Goal: Transaction & Acquisition: Obtain resource

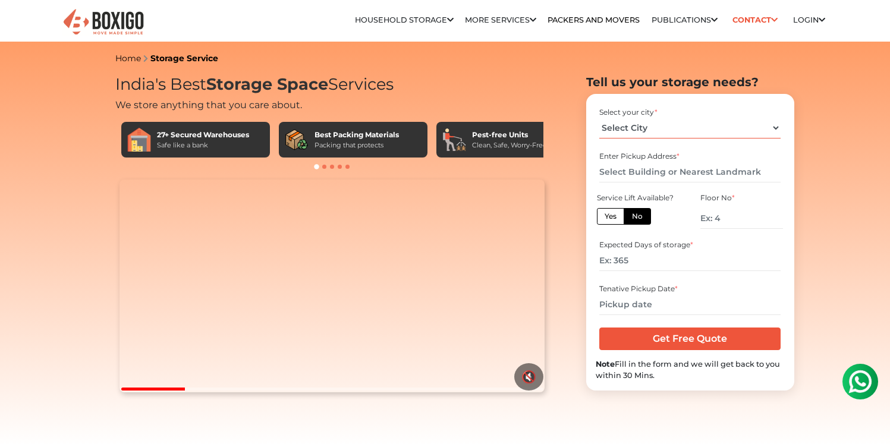
click at [660, 130] on select "Select City [GEOGRAPHIC_DATA] [GEOGRAPHIC_DATA] [GEOGRAPHIC_DATA] [GEOGRAPHIC_D…" at bounding box center [689, 128] width 181 height 21
select select "[GEOGRAPHIC_DATA]"
click at [599, 118] on select "Select City [GEOGRAPHIC_DATA] [GEOGRAPHIC_DATA] [GEOGRAPHIC_DATA] [GEOGRAPHIC_D…" at bounding box center [689, 128] width 181 height 21
click at [639, 164] on input "text" at bounding box center [689, 172] width 181 height 21
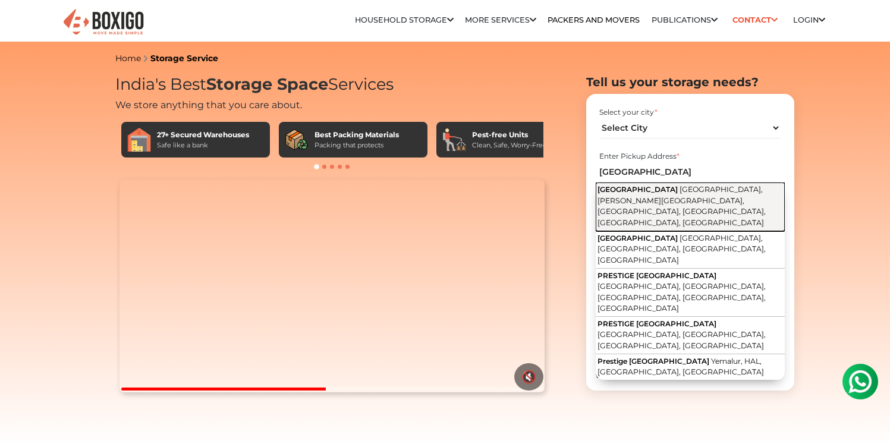
click at [655, 203] on span "Kariyammana Agrahara Road, Shan Boga Colony, Kempapura, Bellandur, Bengaluru, K…" at bounding box center [681, 206] width 168 height 42
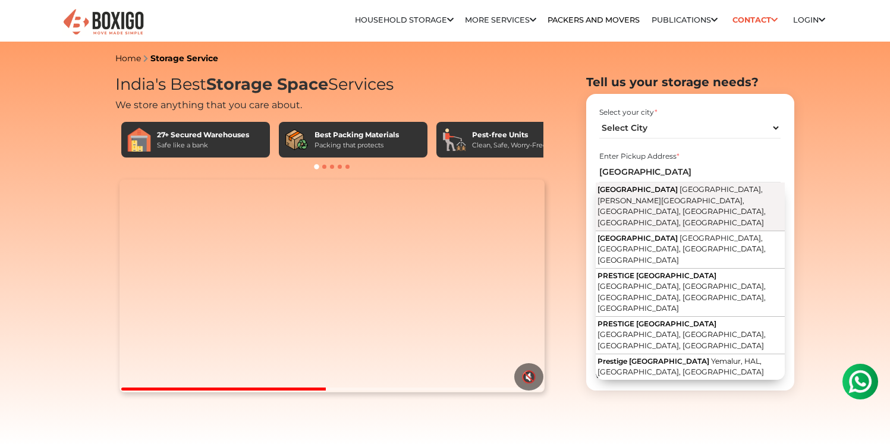
type input "Prestige Kew Gardens, Kariyammana Agrahara Road, Shan Boga Colony, Kempapura, B…"
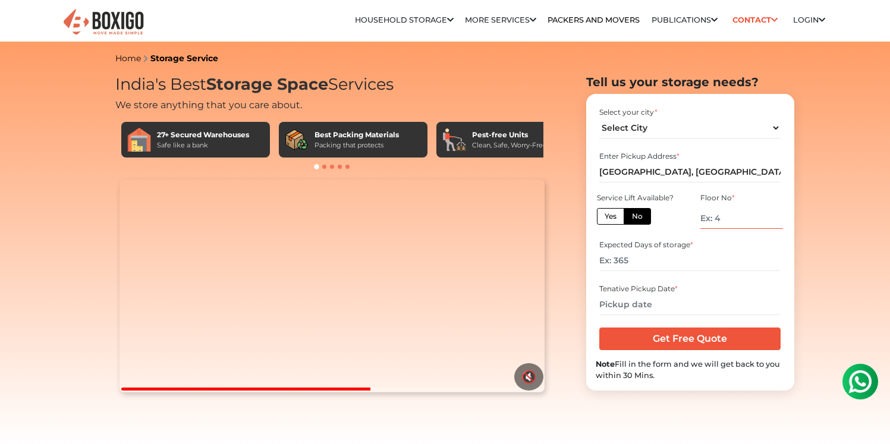
click at [726, 217] on input "number" at bounding box center [741, 218] width 82 height 21
type input "2"
click at [605, 222] on label "Yes" at bounding box center [610, 216] width 27 height 17
click at [605, 219] on input "Yes" at bounding box center [609, 215] width 8 height 8
radio input "true"
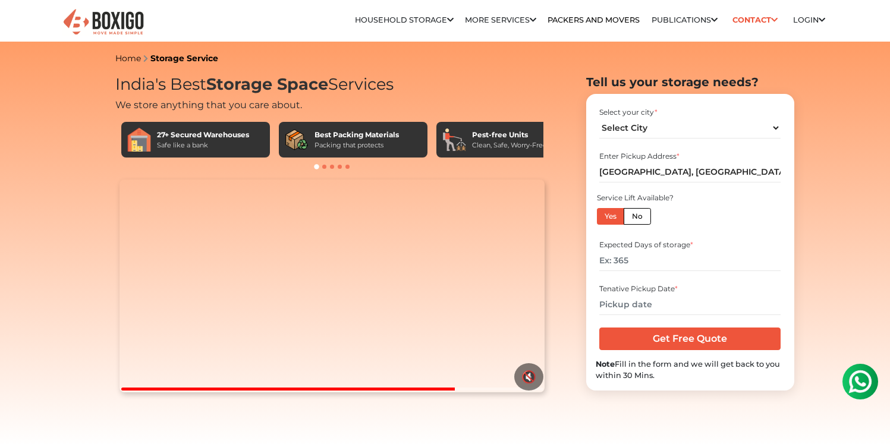
click at [644, 216] on label "No" at bounding box center [637, 216] width 27 height 17
click at [640, 216] on input "No" at bounding box center [636, 215] width 8 height 8
radio input "true"
click at [610, 211] on label "Yes" at bounding box center [610, 216] width 27 height 17
click at [610, 211] on input "Yes" at bounding box center [609, 215] width 8 height 8
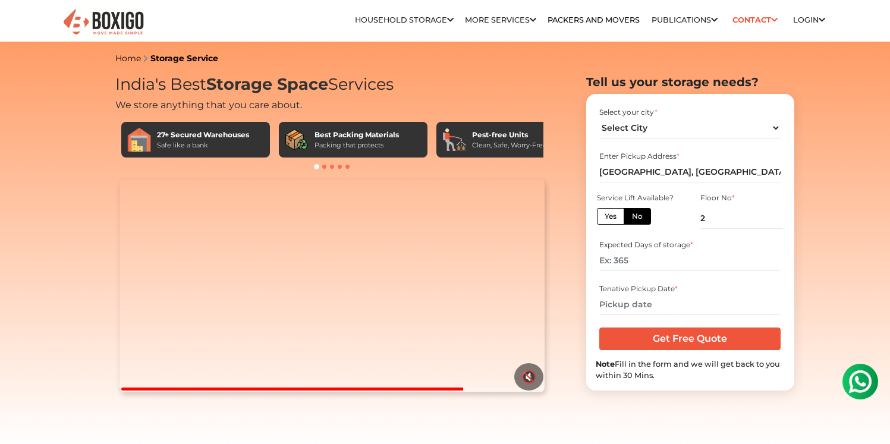
radio input "true"
click at [632, 220] on label "No" at bounding box center [637, 216] width 27 height 17
click at [632, 219] on input "No" at bounding box center [636, 215] width 8 height 8
radio input "true"
click at [606, 217] on label "Yes" at bounding box center [610, 216] width 27 height 17
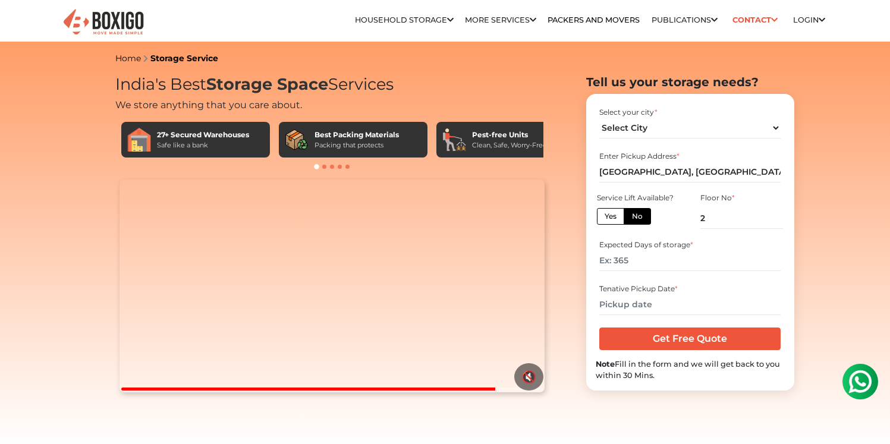
click at [606, 217] on input "Yes" at bounding box center [609, 215] width 8 height 8
radio input "true"
click at [641, 267] on input "number" at bounding box center [689, 260] width 181 height 21
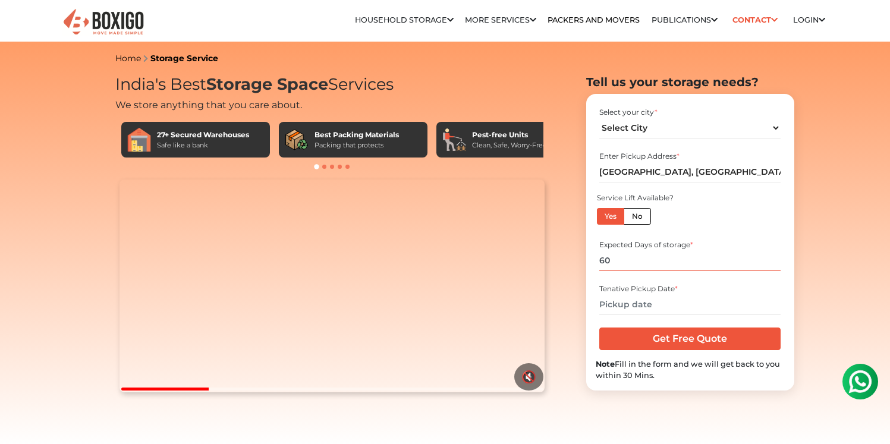
type input "6"
type input "3"
type input "45"
click at [631, 307] on input "text" at bounding box center [689, 304] width 181 height 21
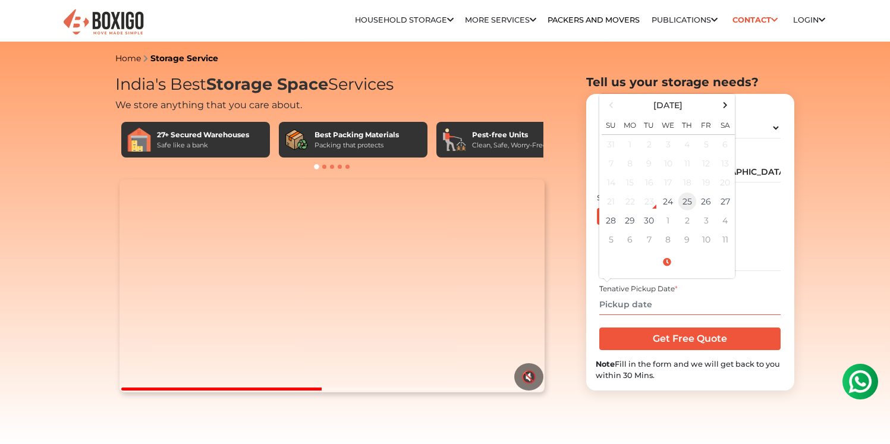
click at [692, 202] on td "25" at bounding box center [687, 201] width 19 height 19
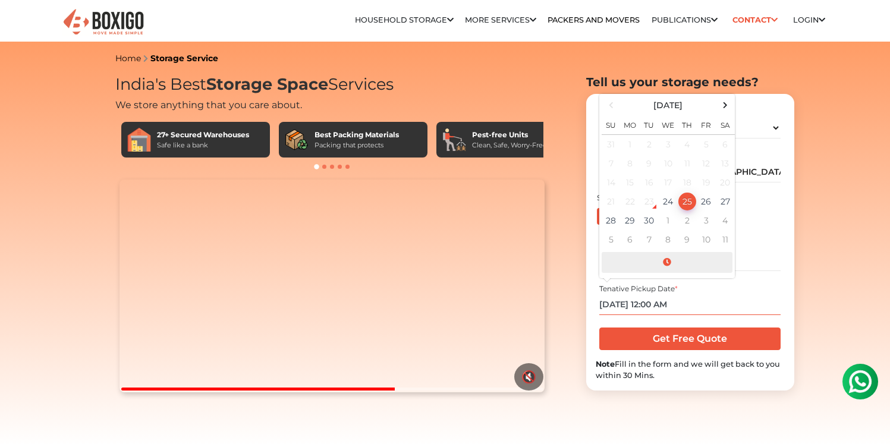
click at [668, 263] on span at bounding box center [667, 262] width 131 height 21
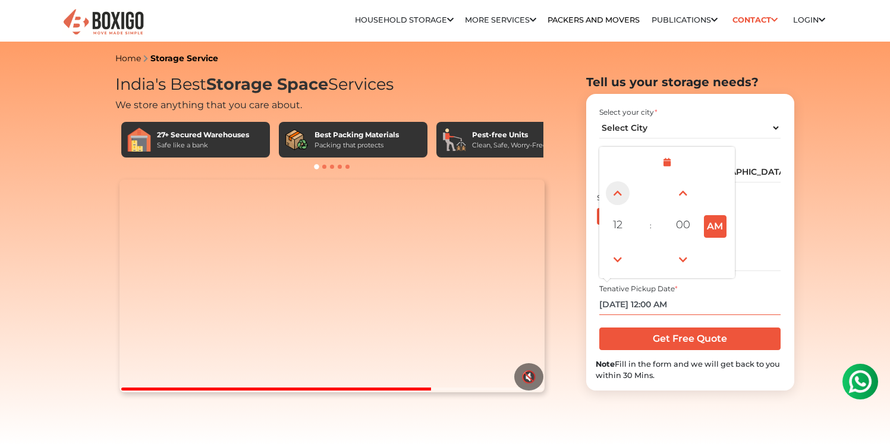
click at [616, 196] on span at bounding box center [618, 193] width 24 height 24
click at [614, 263] on span at bounding box center [618, 260] width 24 height 24
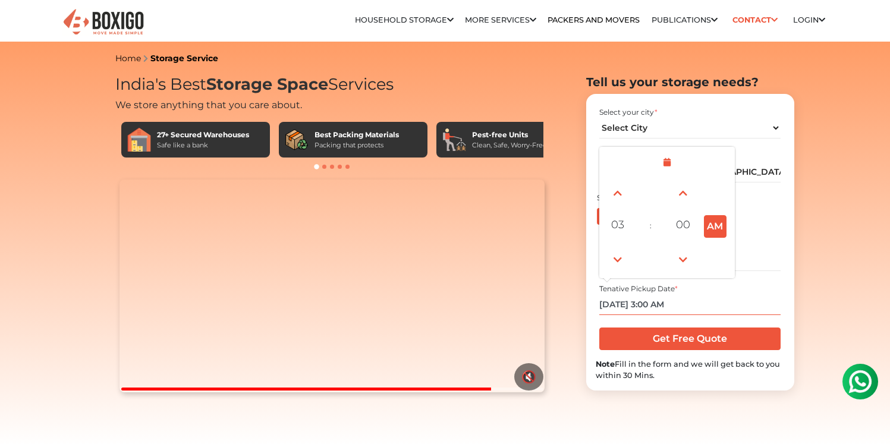
click at [710, 231] on button "AM" at bounding box center [715, 226] width 23 height 23
type input "09/25/2025 3:00 PM"
click at [766, 272] on div "Expected Days of storage * 45" at bounding box center [690, 255] width 189 height 39
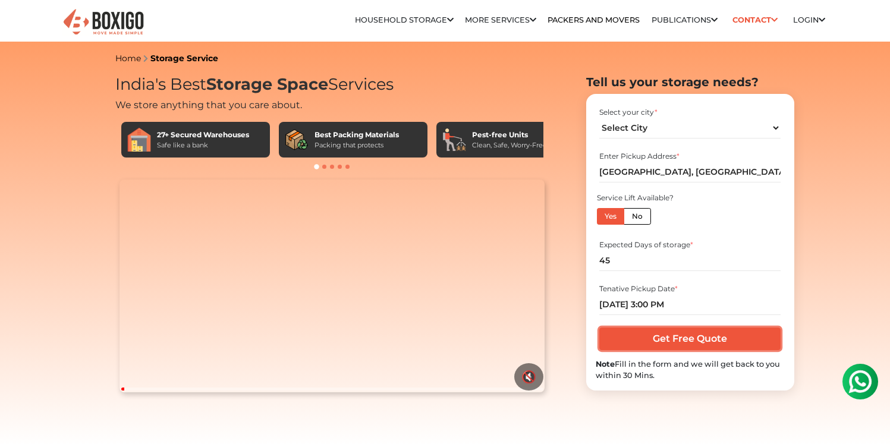
click at [669, 341] on input "Get Free Quote" at bounding box center [689, 339] width 181 height 23
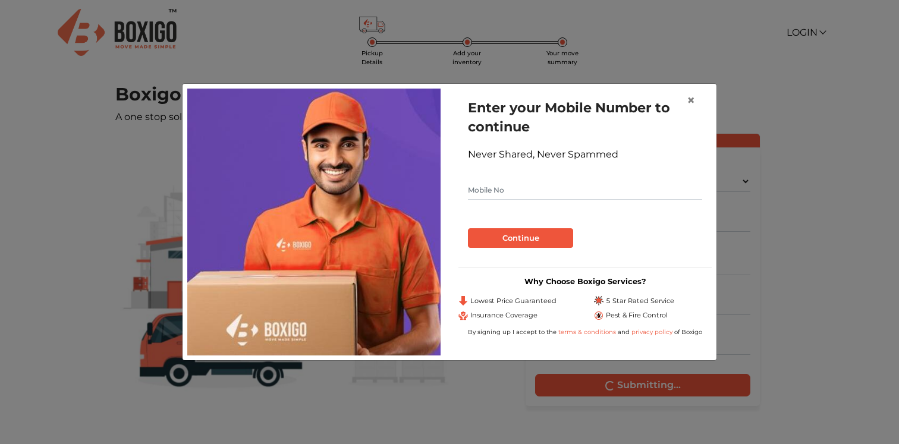
click at [567, 187] on input "text" at bounding box center [585, 190] width 234 height 19
type input "9005831338"
click at [498, 239] on button "Continue" at bounding box center [520, 238] width 105 height 20
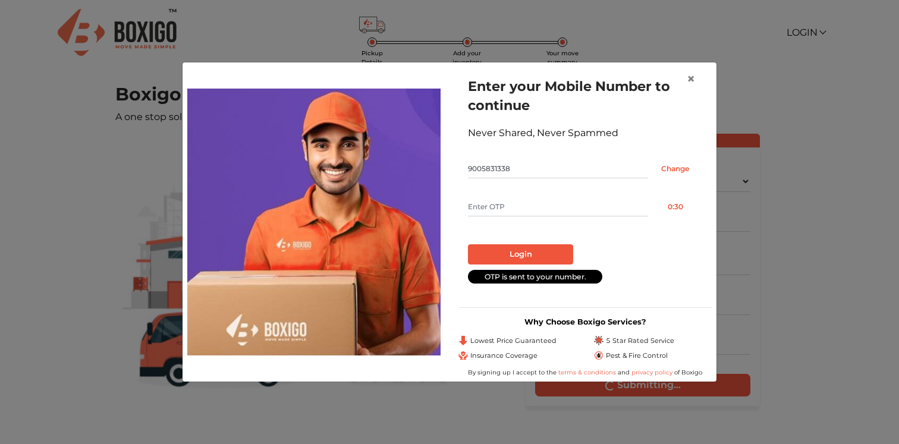
click at [509, 200] on input "text" at bounding box center [558, 206] width 180 height 19
type input "4011"
click at [515, 253] on button "Login" at bounding box center [520, 254] width 105 height 20
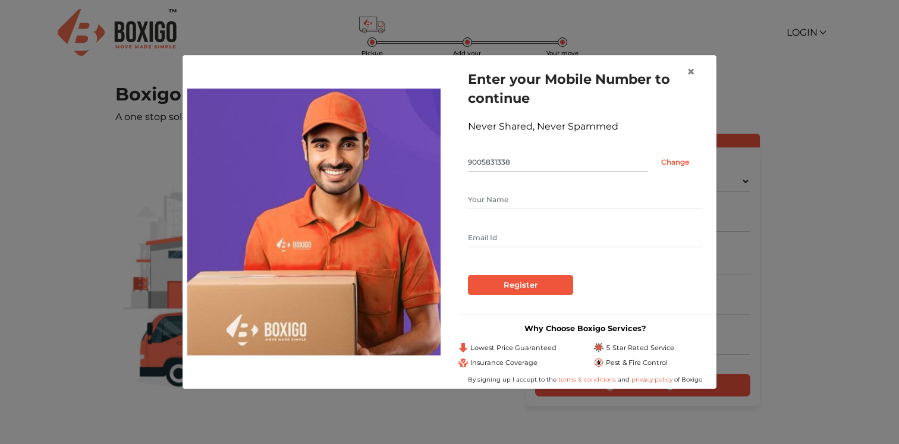
click at [507, 196] on input "text" at bounding box center [585, 199] width 234 height 19
type input "[PERSON_NAME]"
type input "[EMAIL_ADDRESS][DOMAIN_NAME]"
click at [693, 276] on div "Register" at bounding box center [585, 285] width 234 height 20
click at [514, 279] on input "Register" at bounding box center [520, 285] width 105 height 20
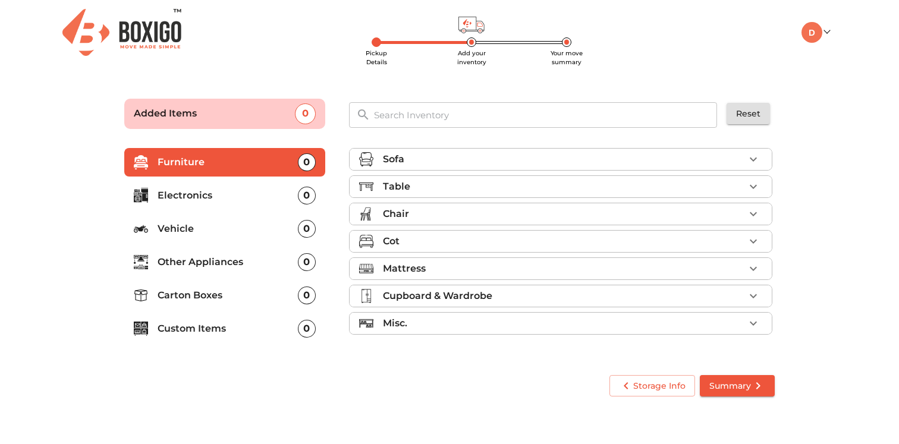
click at [486, 163] on div "Sofa" at bounding box center [563, 159] width 361 height 14
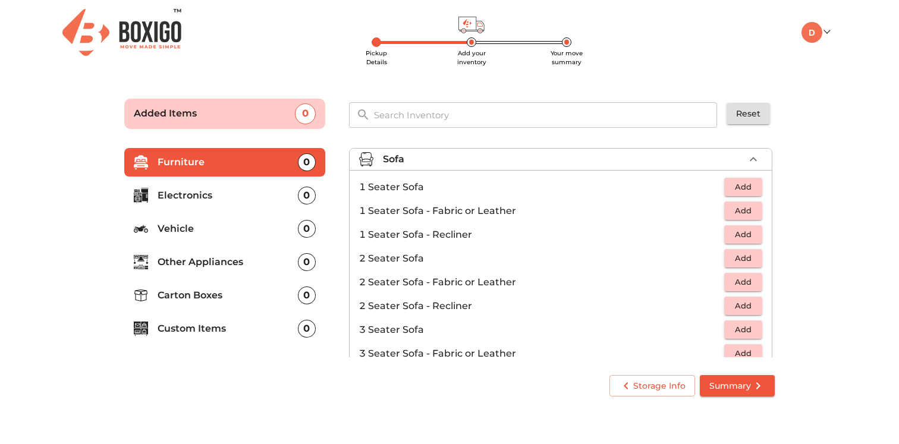
click at [514, 160] on div "Sofa" at bounding box center [563, 159] width 361 height 14
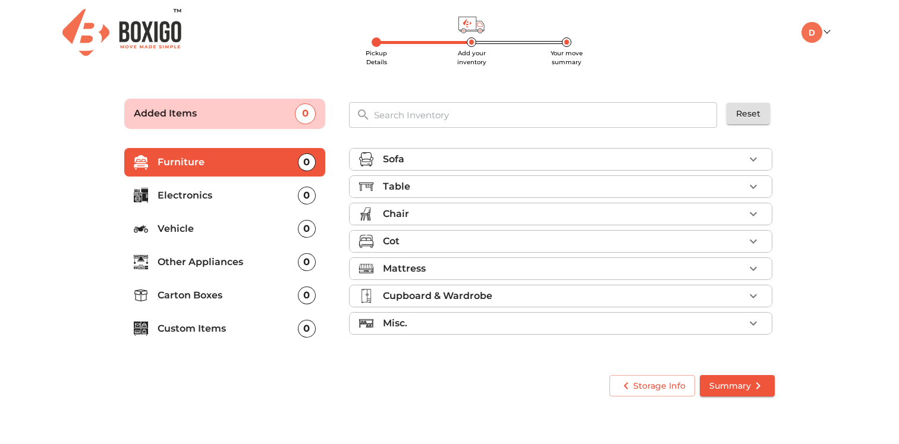
click at [445, 189] on div "Table" at bounding box center [563, 187] width 361 height 14
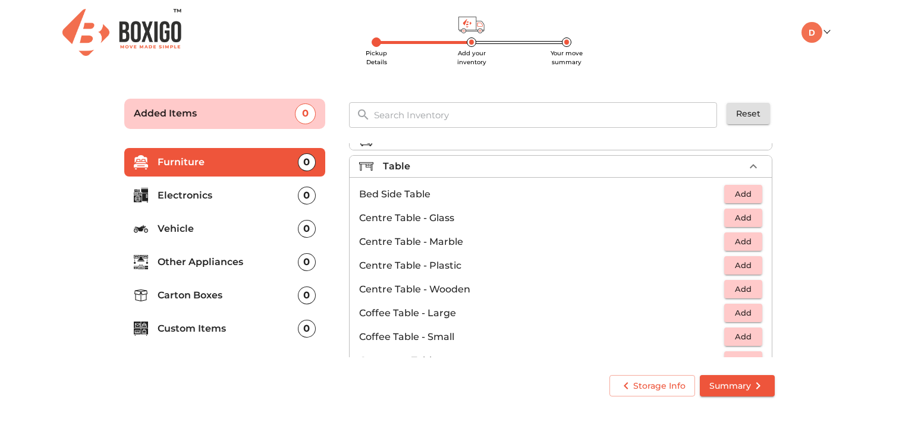
scroll to position [23, 0]
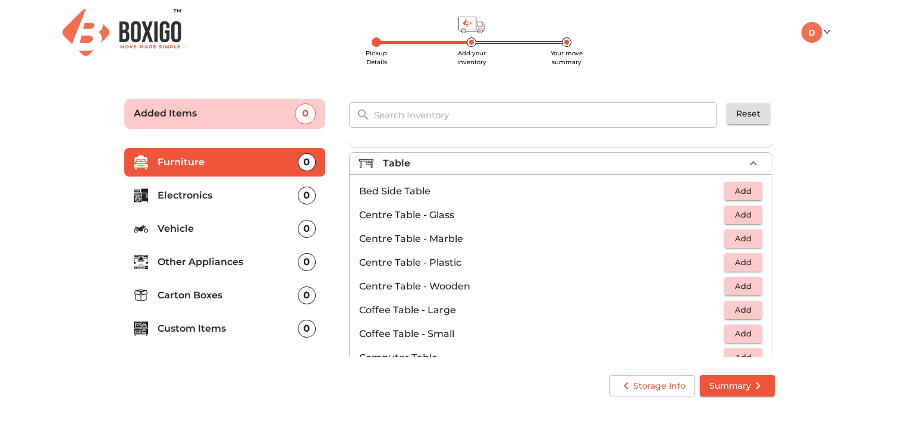
click at [744, 336] on span "Add" at bounding box center [743, 334] width 26 height 14
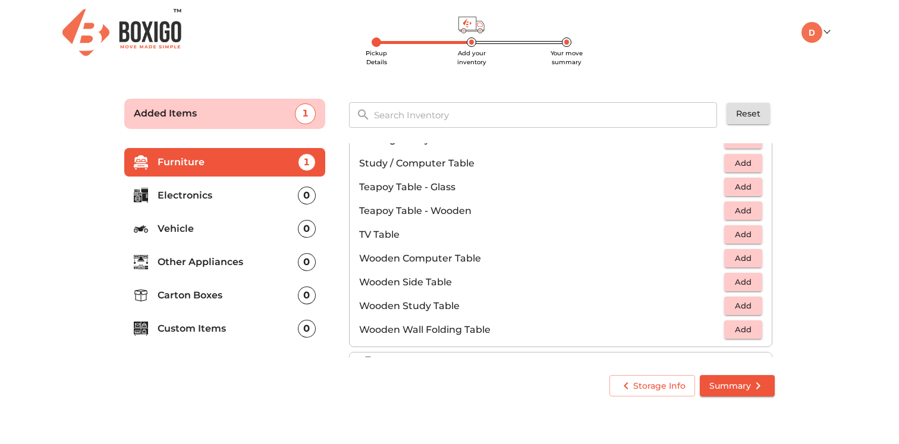
scroll to position [691, 0]
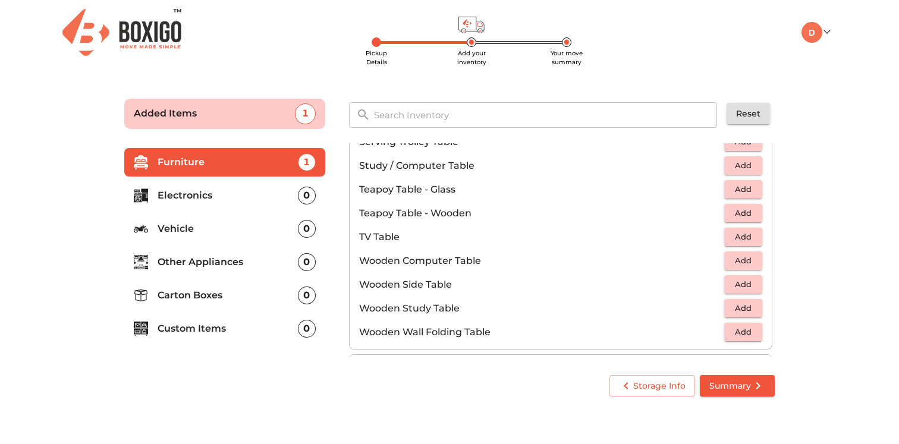
click at [738, 171] on span "Add" at bounding box center [743, 166] width 26 height 14
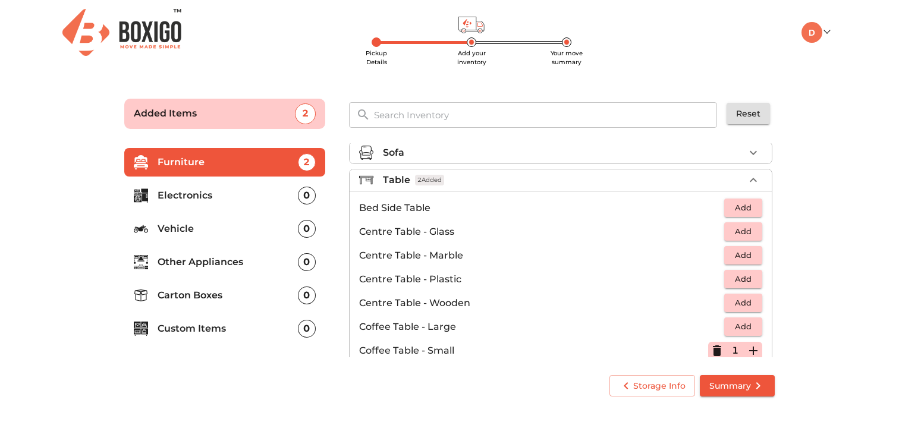
scroll to position [5, 0]
click at [574, 186] on div "Table 2 Added" at bounding box center [563, 181] width 361 height 14
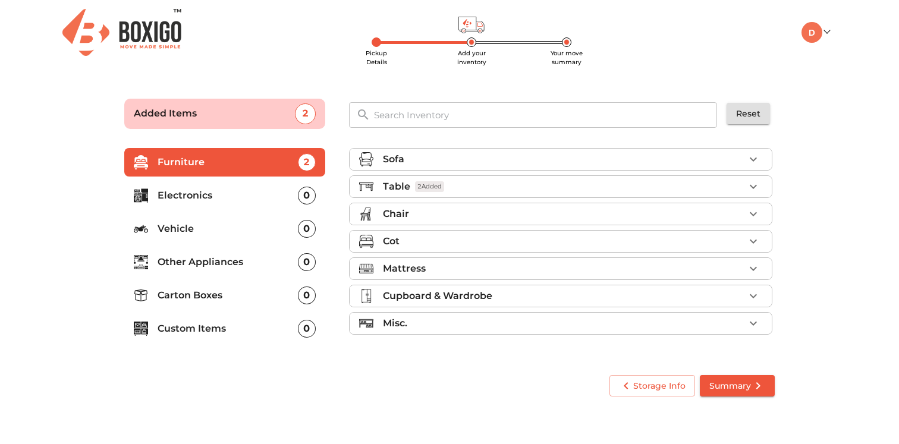
scroll to position [0, 0]
click at [462, 218] on div "Chair" at bounding box center [563, 214] width 361 height 14
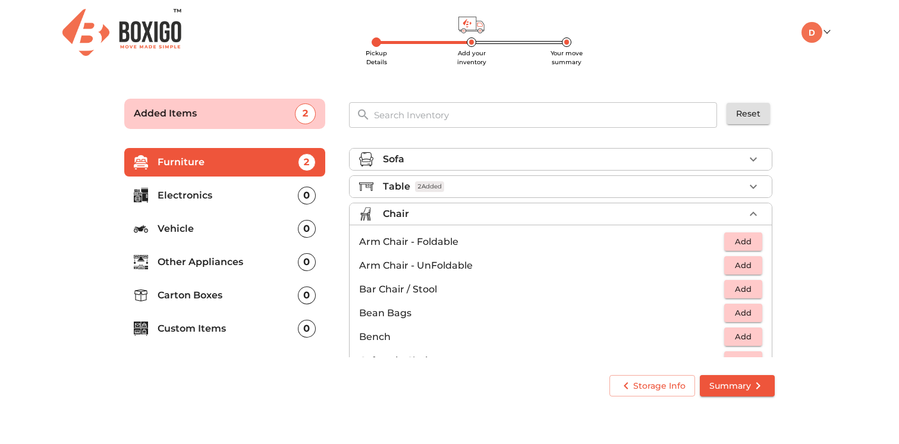
scroll to position [2, 0]
click at [746, 265] on span "Add" at bounding box center [743, 263] width 26 height 14
click at [749, 263] on icon "button" at bounding box center [753, 263] width 8 height 8
click at [829, 286] on main "Pickup Details Add your inventory Your move summary Added Items 4 ​ Reset Furni…" at bounding box center [449, 245] width 899 height 327
click at [747, 209] on icon "button" at bounding box center [753, 211] width 14 height 14
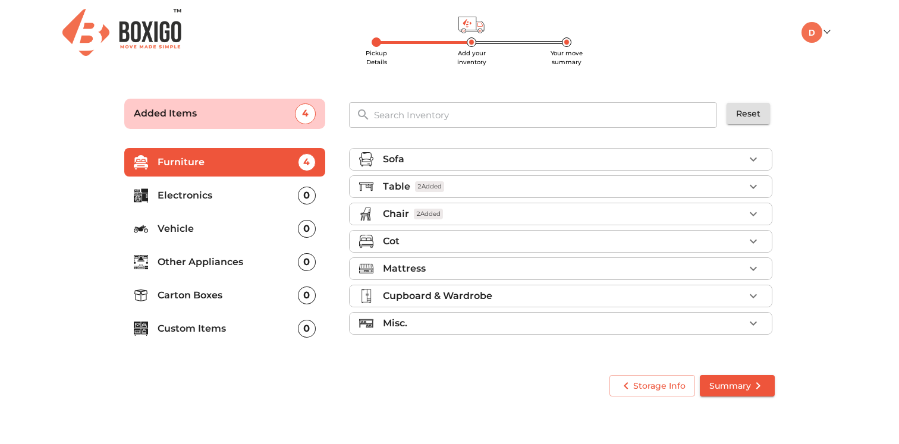
scroll to position [0, 0]
click at [401, 241] on div "Cot" at bounding box center [563, 241] width 361 height 14
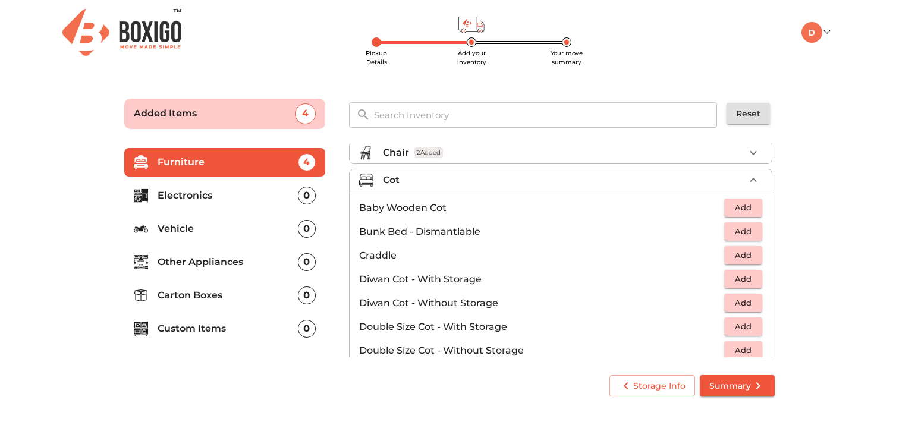
scroll to position [62, 0]
click at [446, 169] on li "Cot" at bounding box center [561, 179] width 422 height 21
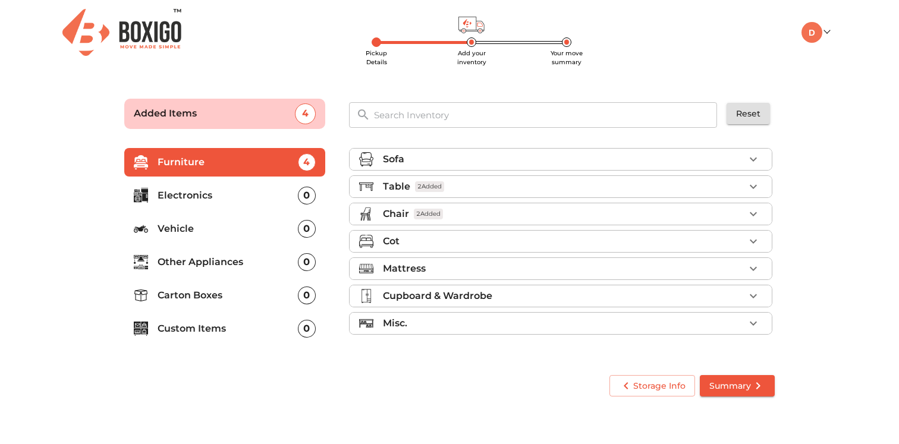
scroll to position [0, 0]
click at [430, 274] on div "Mattress" at bounding box center [563, 269] width 361 height 14
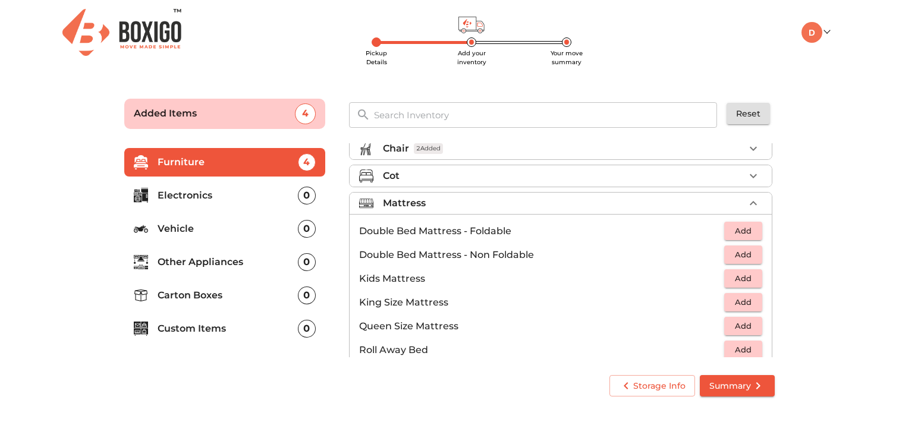
scroll to position [141, 0]
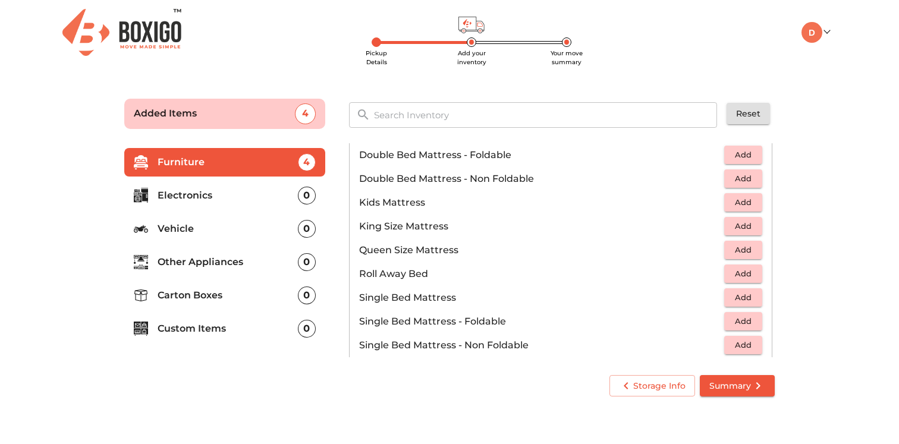
click at [732, 253] on span "Add" at bounding box center [743, 250] width 26 height 14
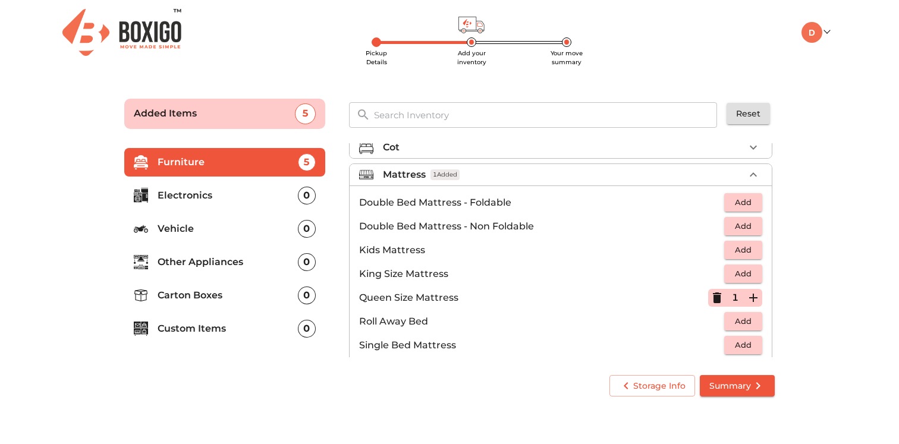
drag, startPoint x: 509, startPoint y: 183, endPoint x: 503, endPoint y: 184, distance: 6.6
click at [509, 183] on li "Mattress 1 Added" at bounding box center [561, 174] width 422 height 21
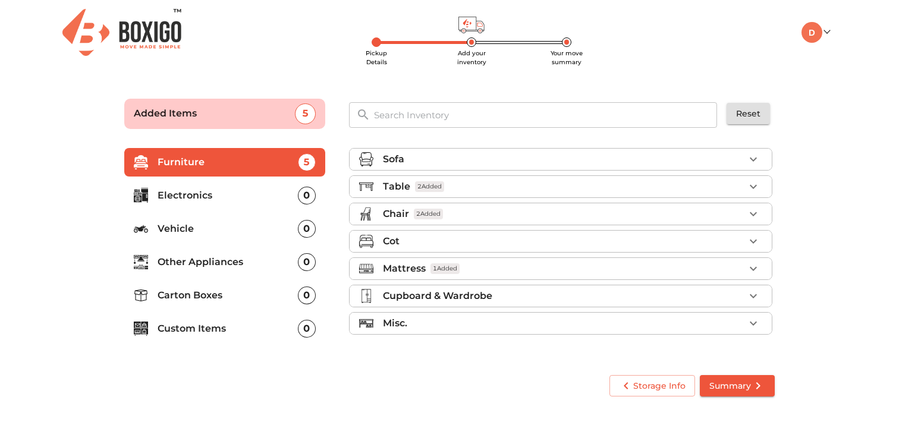
scroll to position [0, 0]
click at [400, 244] on div "Cot" at bounding box center [563, 241] width 361 height 14
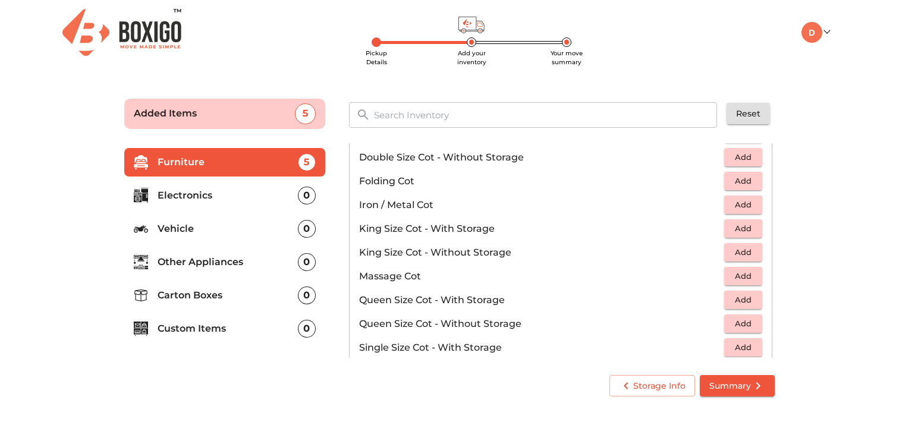
scroll to position [271, 0]
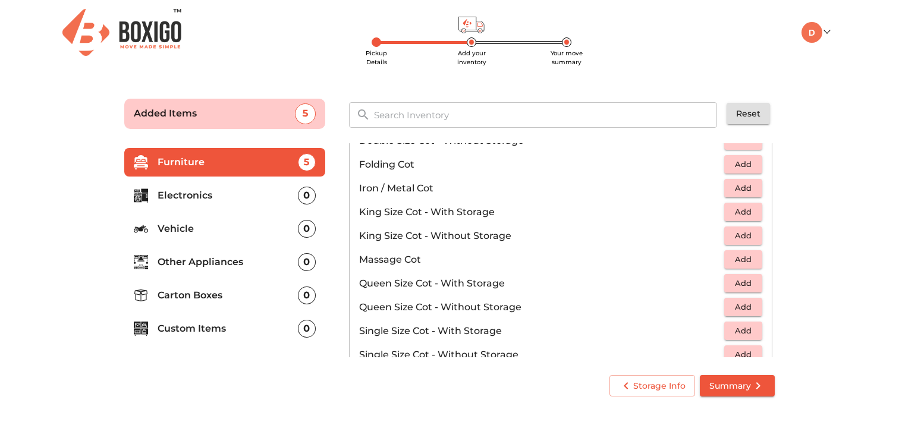
click at [744, 309] on span "Add" at bounding box center [743, 307] width 26 height 14
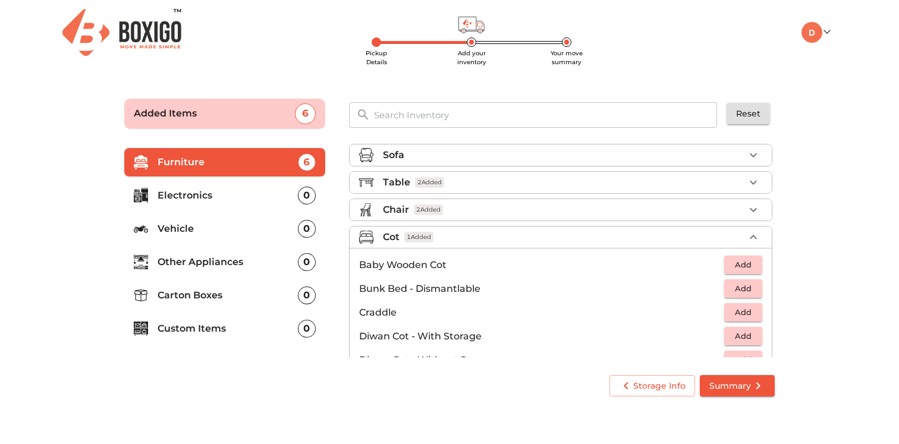
scroll to position [0, 0]
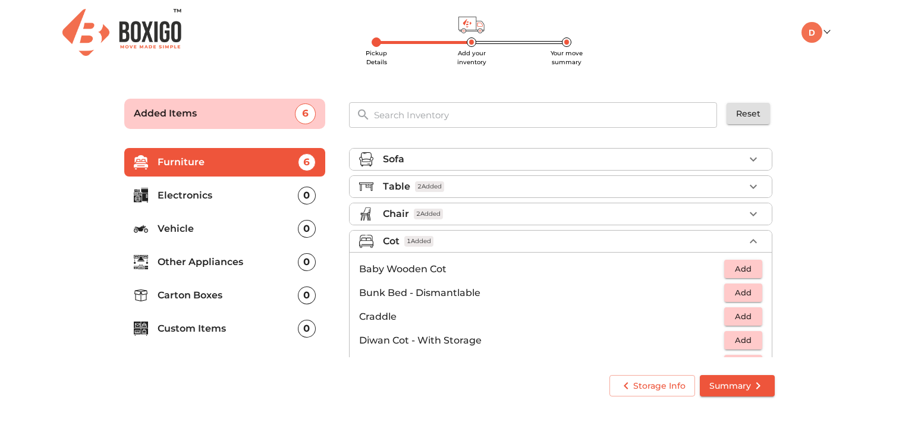
click at [451, 240] on div "Cot 1 Added" at bounding box center [563, 241] width 361 height 14
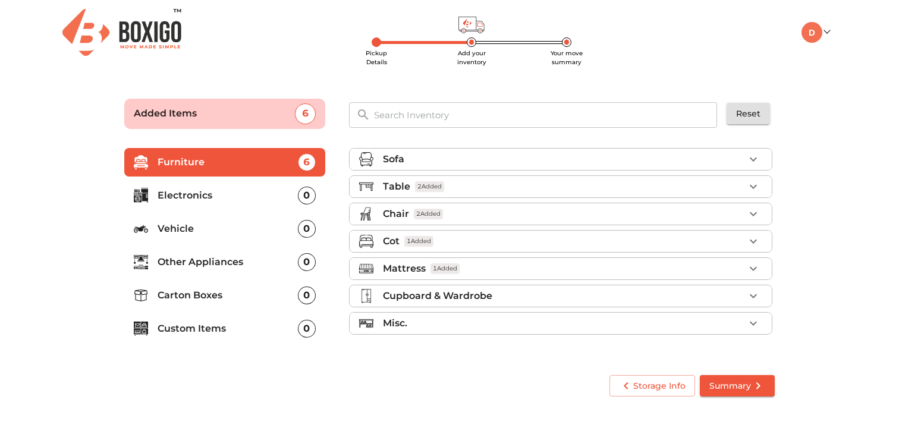
click at [452, 332] on li "Misc." at bounding box center [561, 323] width 422 height 21
click at [399, 319] on p "Misc." at bounding box center [395, 323] width 24 height 14
click at [405, 295] on p "Cupboard & Wardrobe" at bounding box center [437, 296] width 109 height 14
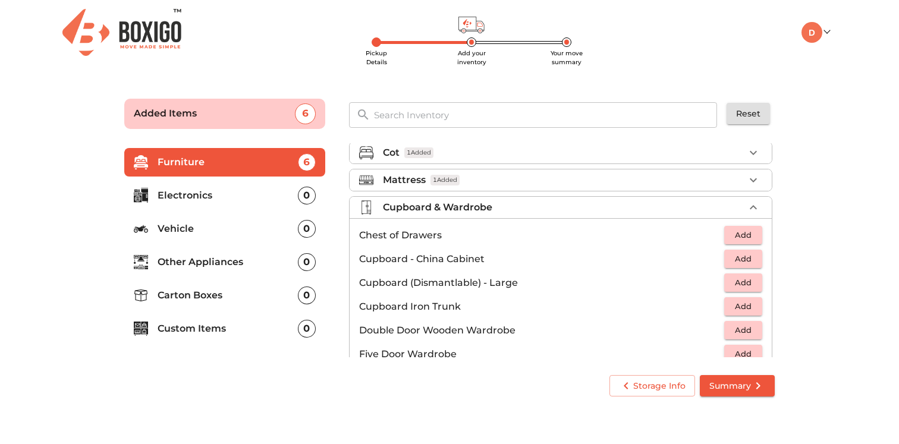
scroll to position [106, 0]
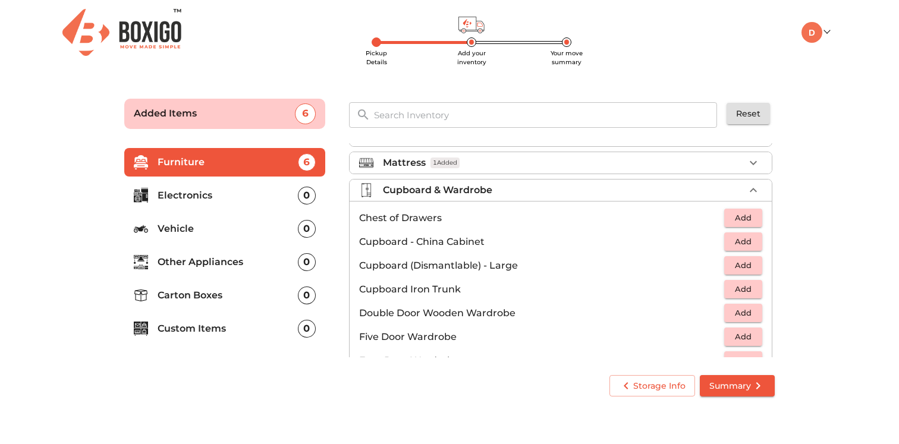
click at [421, 189] on p "Cupboard & Wardrobe" at bounding box center [437, 190] width 109 height 14
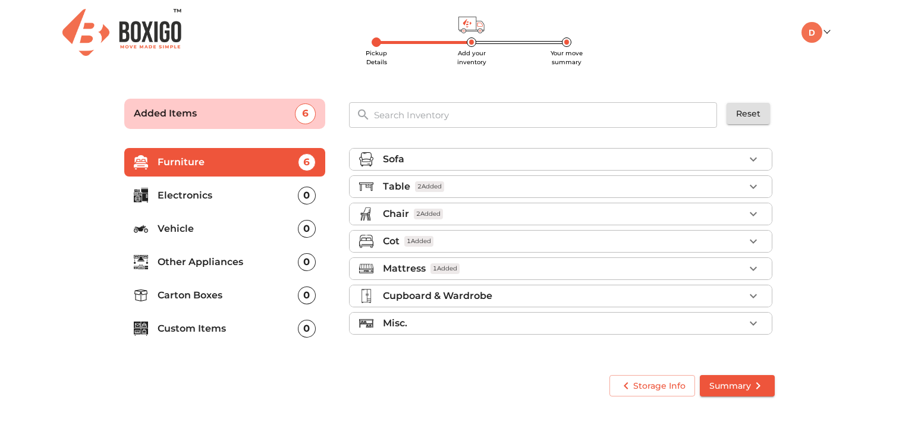
scroll to position [0, 0]
click at [432, 294] on p "Cupboard & Wardrobe" at bounding box center [437, 296] width 109 height 14
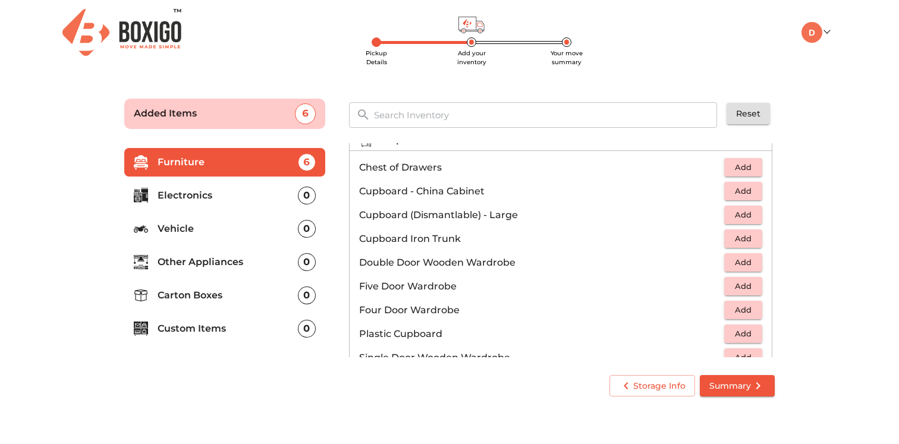
scroll to position [70, 0]
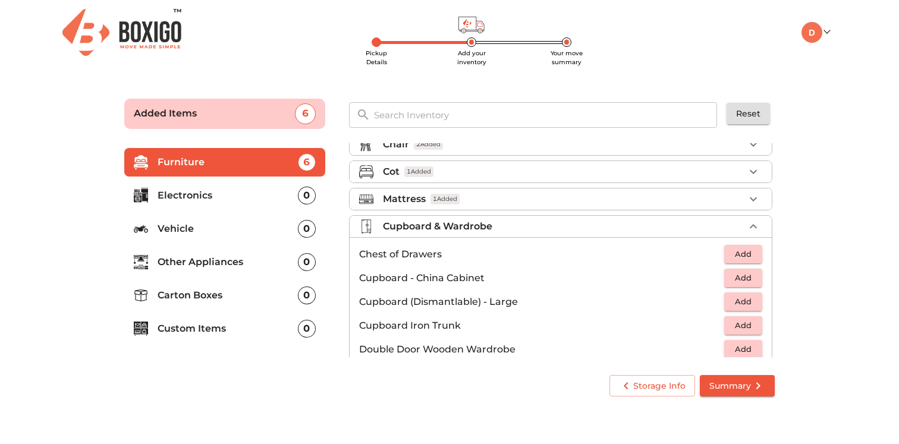
click at [429, 226] on p "Cupboard & Wardrobe" at bounding box center [437, 226] width 109 height 14
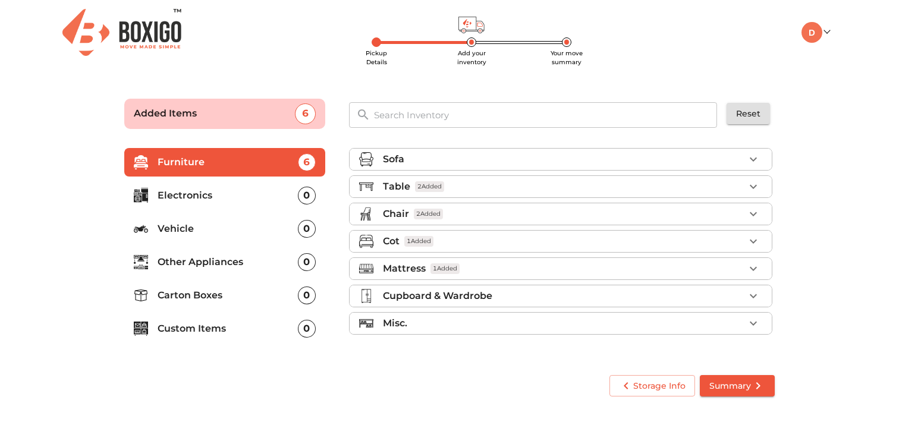
scroll to position [0, 0]
click at [415, 119] on input "text" at bounding box center [546, 115] width 358 height 26
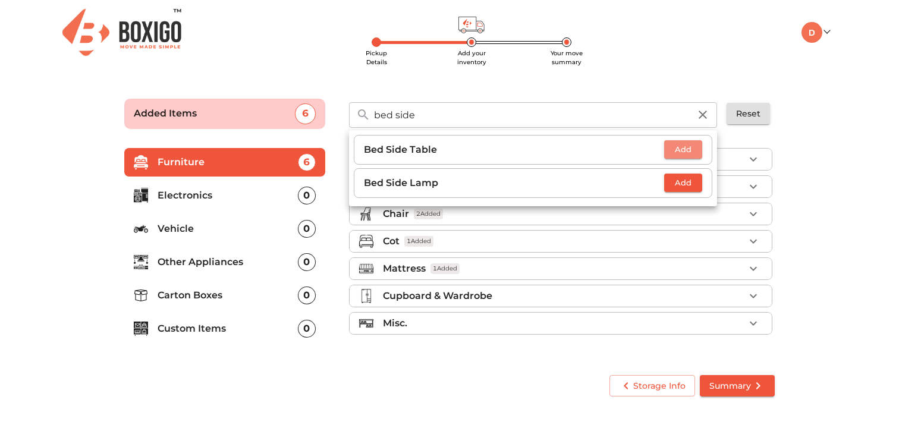
click at [678, 146] on span "Add" at bounding box center [683, 150] width 26 height 14
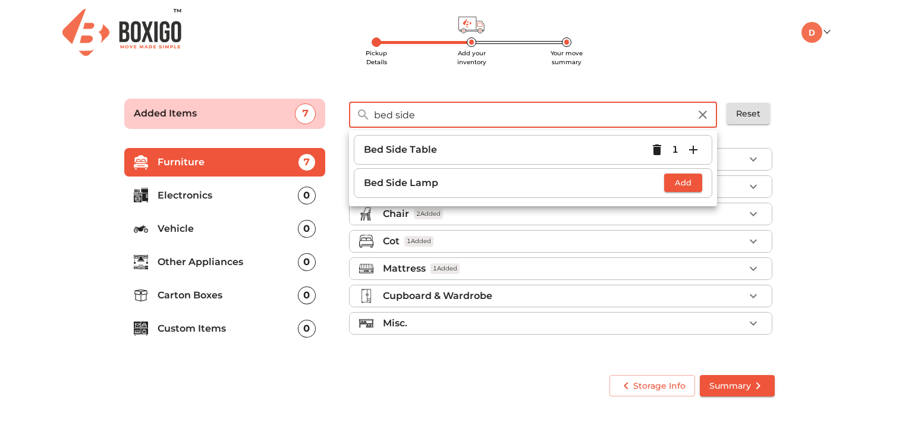
click at [506, 114] on input "bed side" at bounding box center [532, 115] width 330 height 26
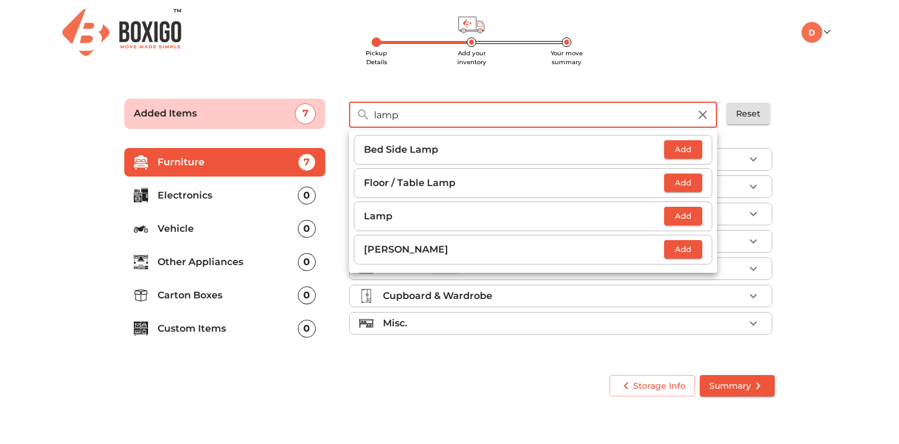
click at [672, 218] on span "Add" at bounding box center [683, 216] width 26 height 14
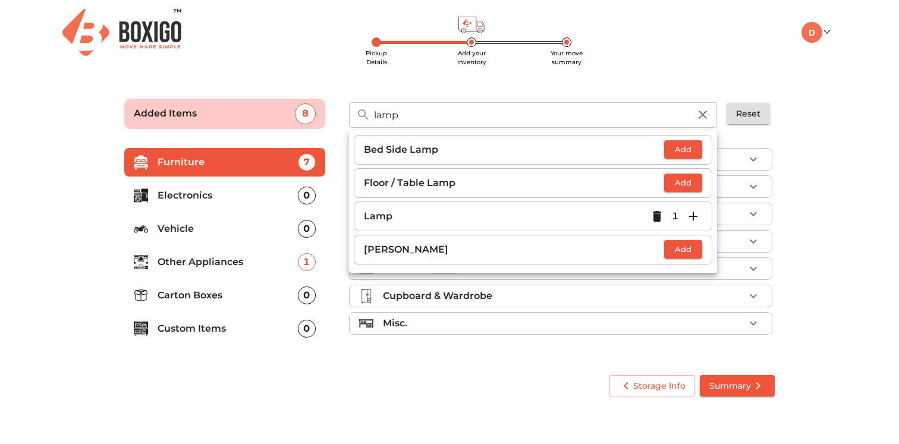
click at [688, 216] on icon "button" at bounding box center [693, 216] width 14 height 14
click at [566, 106] on input "lamp" at bounding box center [532, 115] width 330 height 26
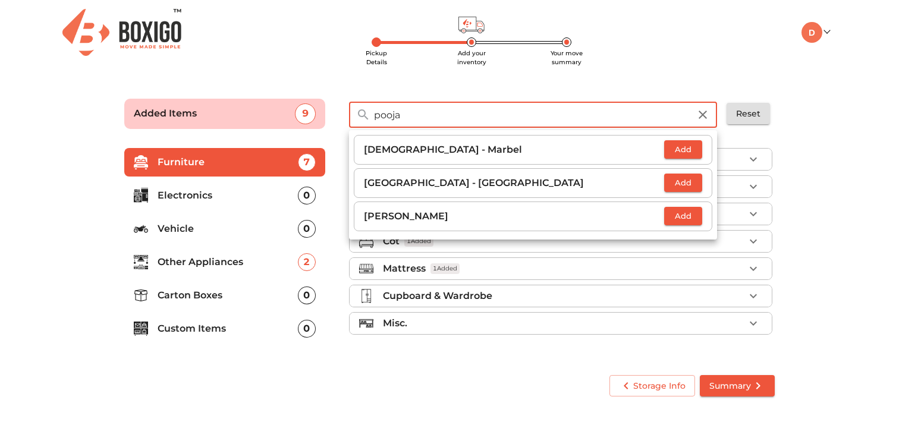
type input "pooja"
click at [687, 179] on span "Add" at bounding box center [683, 183] width 26 height 14
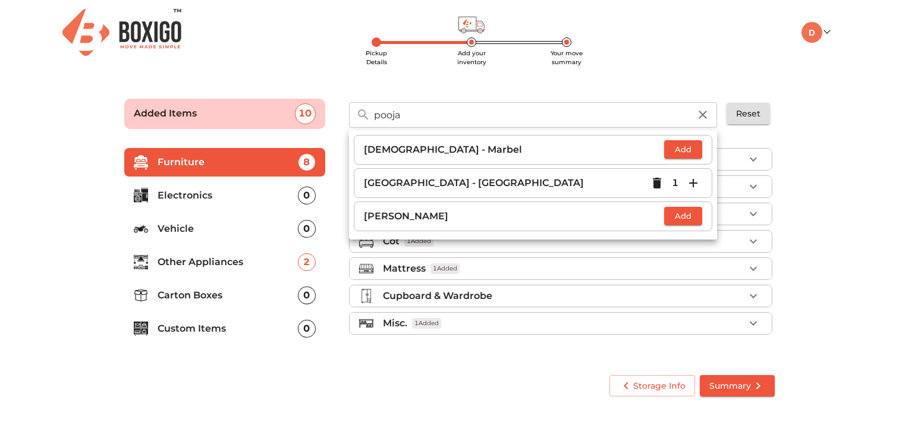
click at [476, 122] on input "pooja" at bounding box center [532, 115] width 330 height 26
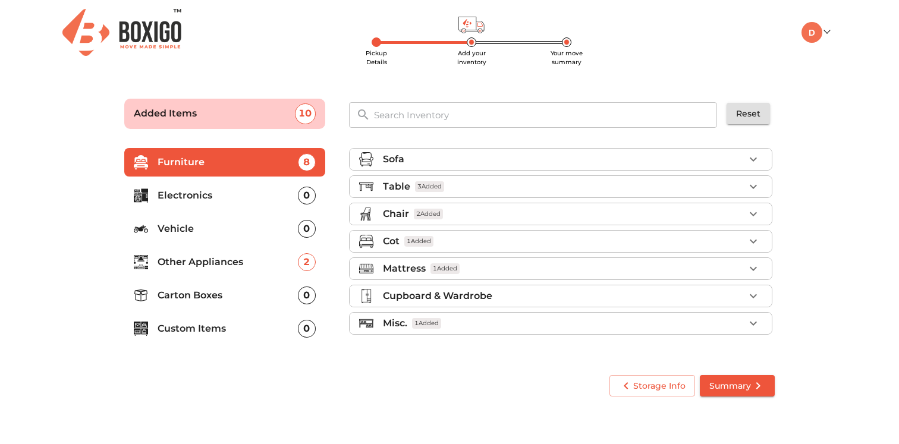
click at [168, 192] on p "Electronics" at bounding box center [228, 195] width 140 height 14
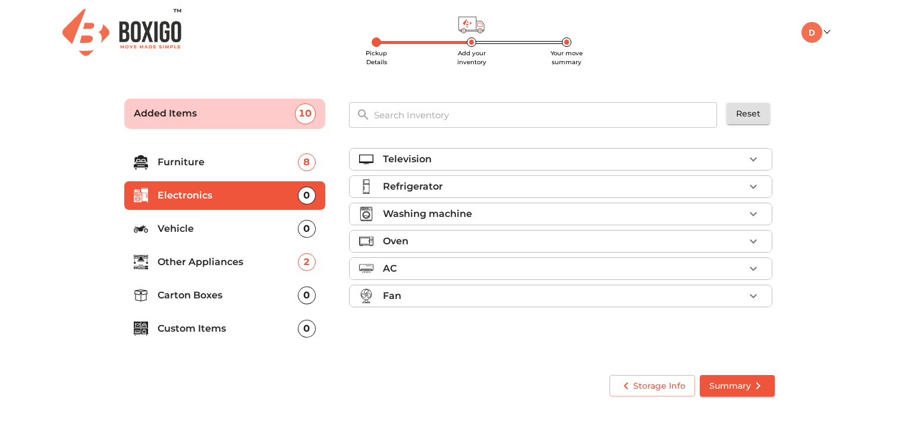
click at [412, 155] on p "Television" at bounding box center [407, 159] width 49 height 14
